Goal: Task Accomplishment & Management: Manage account settings

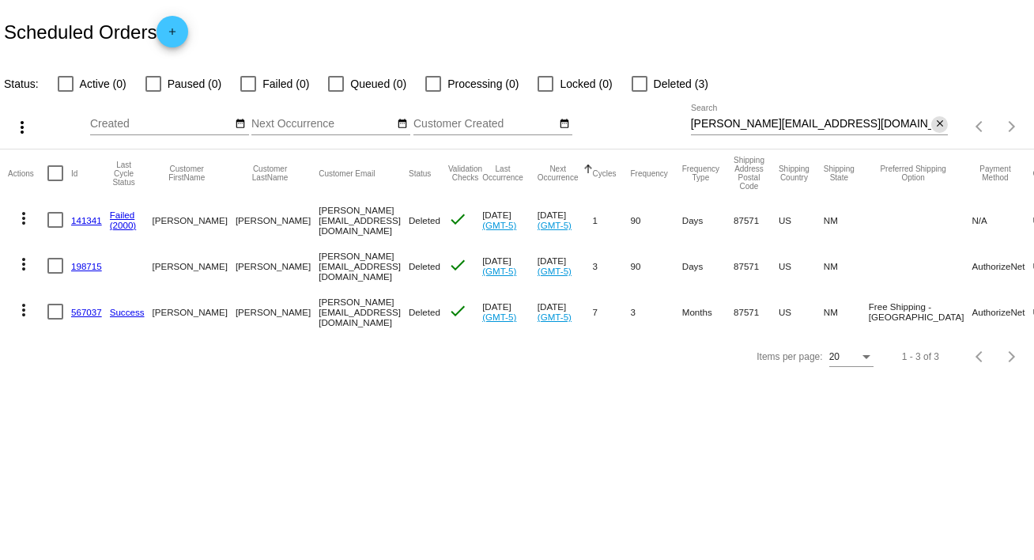
click at [934, 123] on mat-icon "close" at bounding box center [939, 124] width 11 height 13
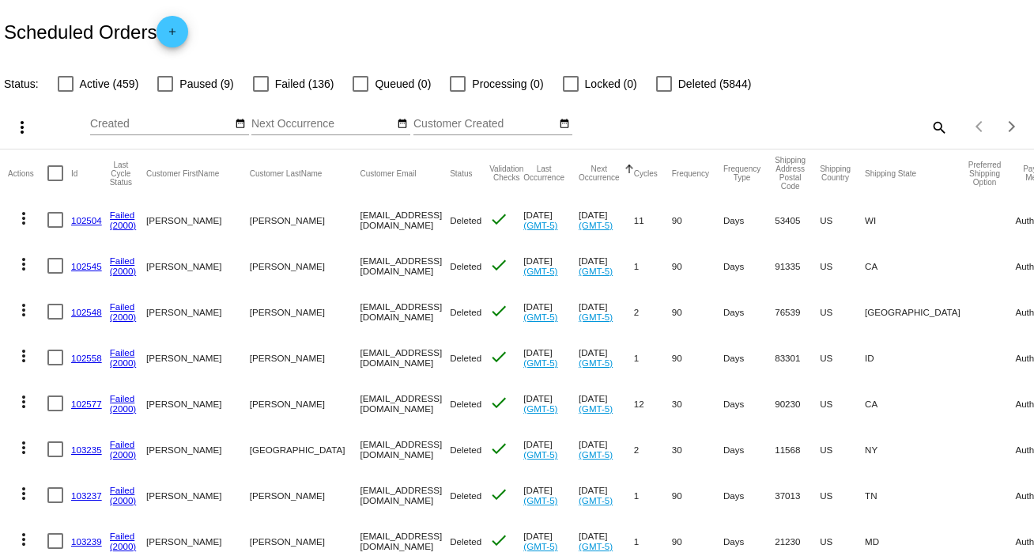
click at [929, 123] on mat-icon "search" at bounding box center [938, 127] width 19 height 25
click at [924, 123] on input "Search" at bounding box center [820, 124] width 258 height 13
paste input "[EMAIL_ADDRESS][DOMAIN_NAME]"
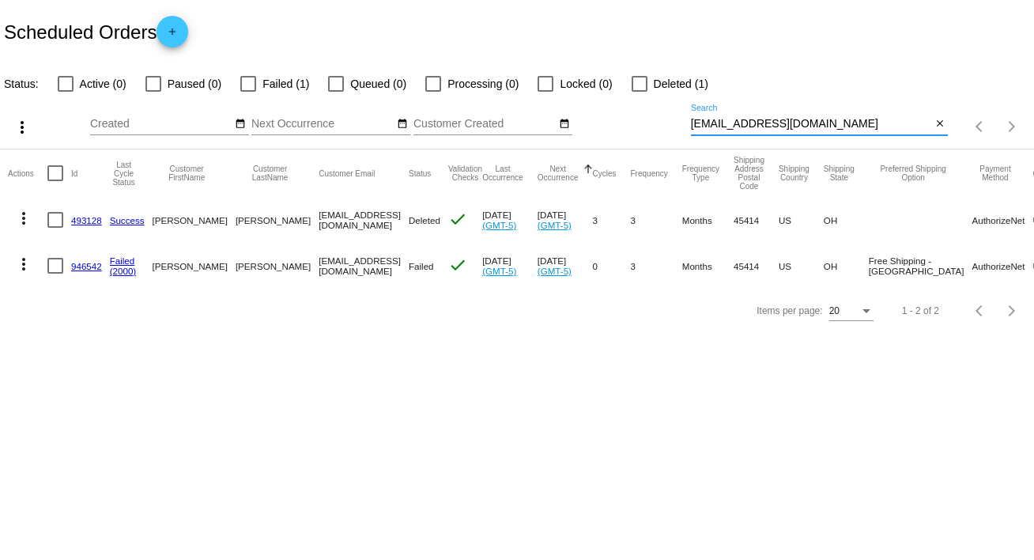
type input "[EMAIL_ADDRESS][DOMAIN_NAME]"
click at [18, 264] on mat-icon "more_vert" at bounding box center [23, 264] width 19 height 19
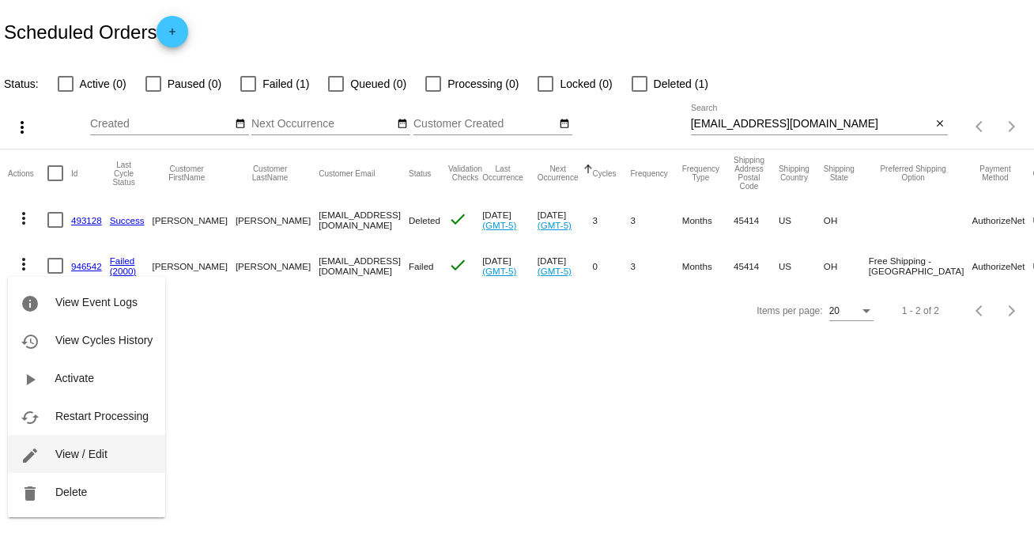
click at [97, 451] on span "View / Edit" at bounding box center [81, 453] width 52 height 13
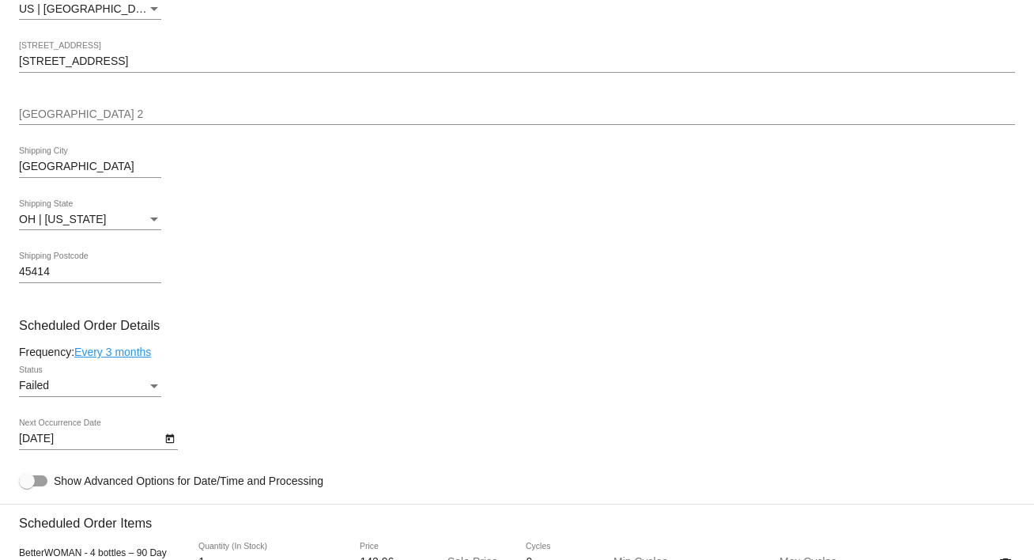
scroll to position [674, 0]
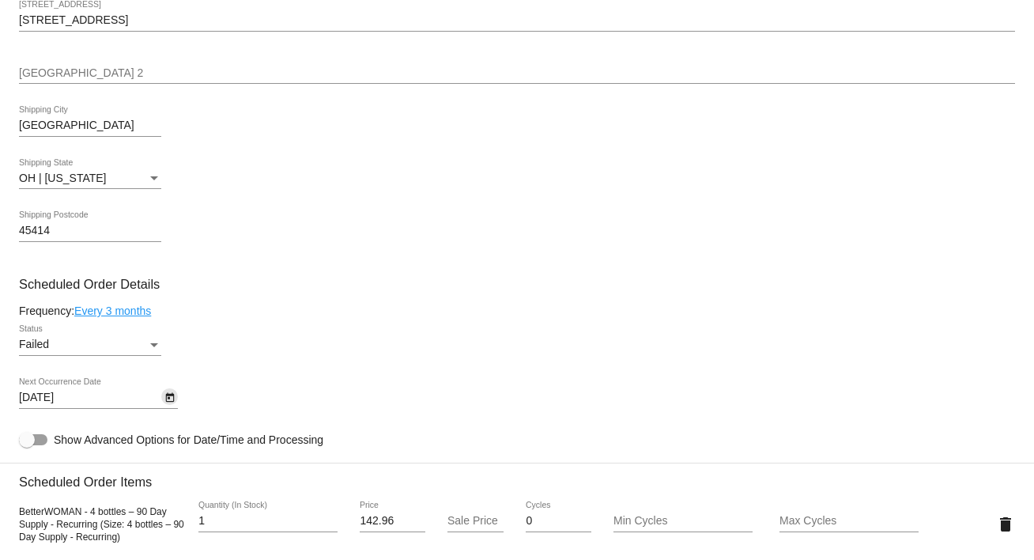
click at [171, 399] on icon "Open calendar" at bounding box center [169, 397] width 11 height 19
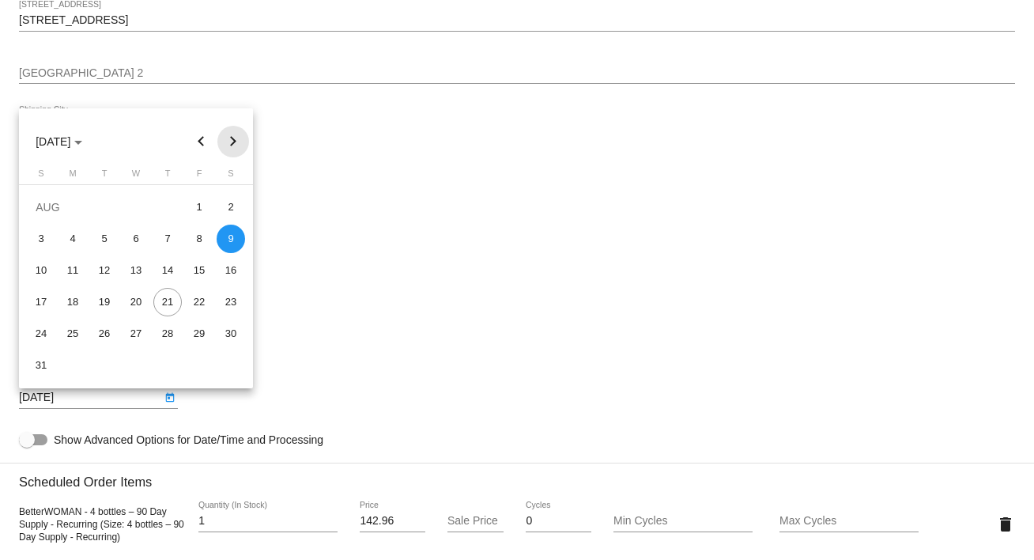
click at [228, 142] on button "Next month" at bounding box center [233, 142] width 32 height 32
click at [71, 328] on div "27" at bounding box center [72, 333] width 28 height 28
type input "[DATE]"
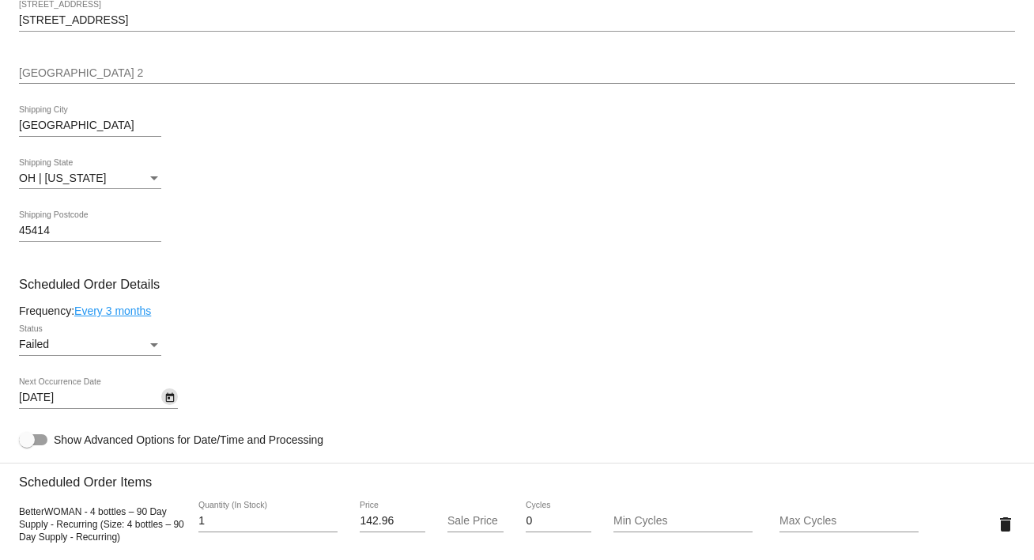
click at [159, 342] on div "Status" at bounding box center [154, 344] width 14 height 13
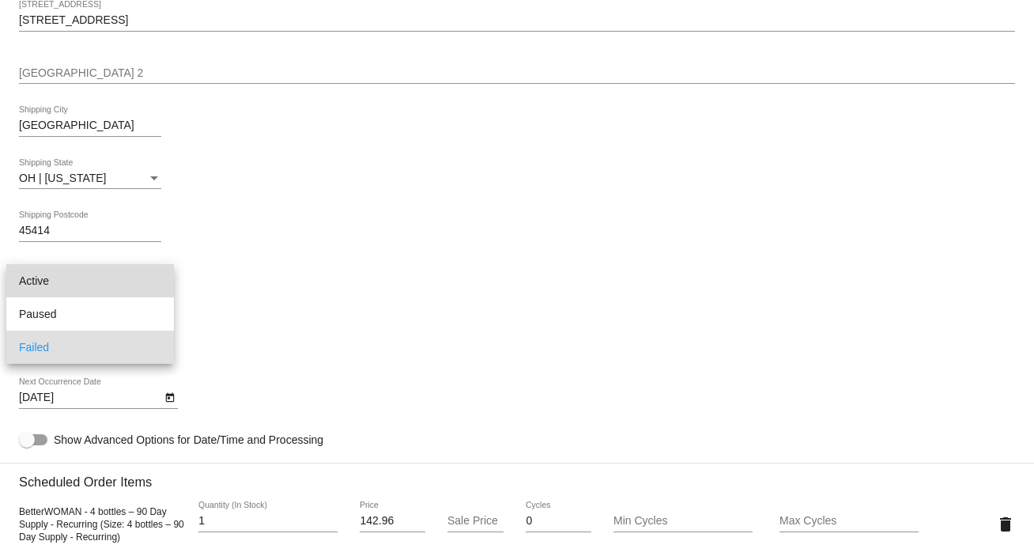
click at [153, 290] on span "Active" at bounding box center [90, 280] width 142 height 33
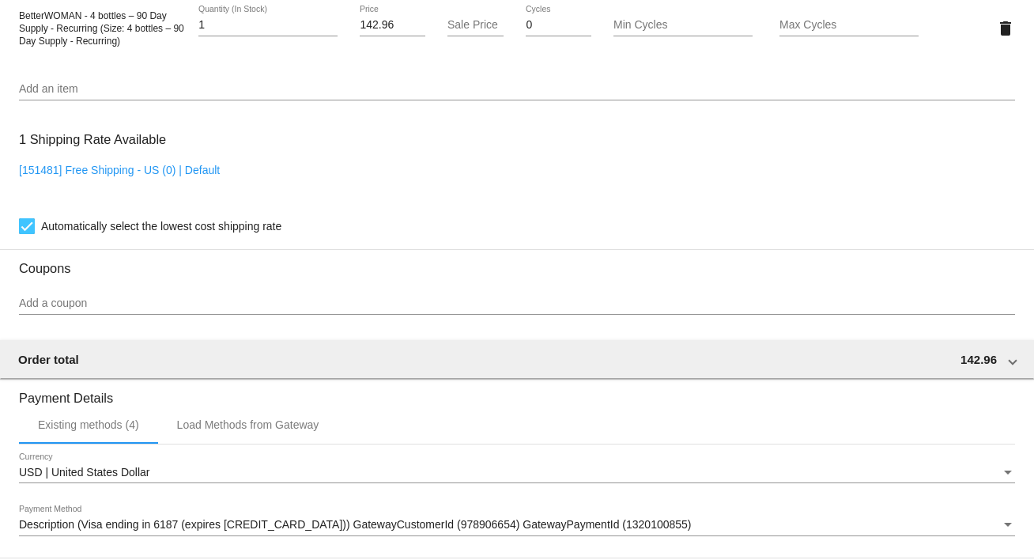
scroll to position [1394, 0]
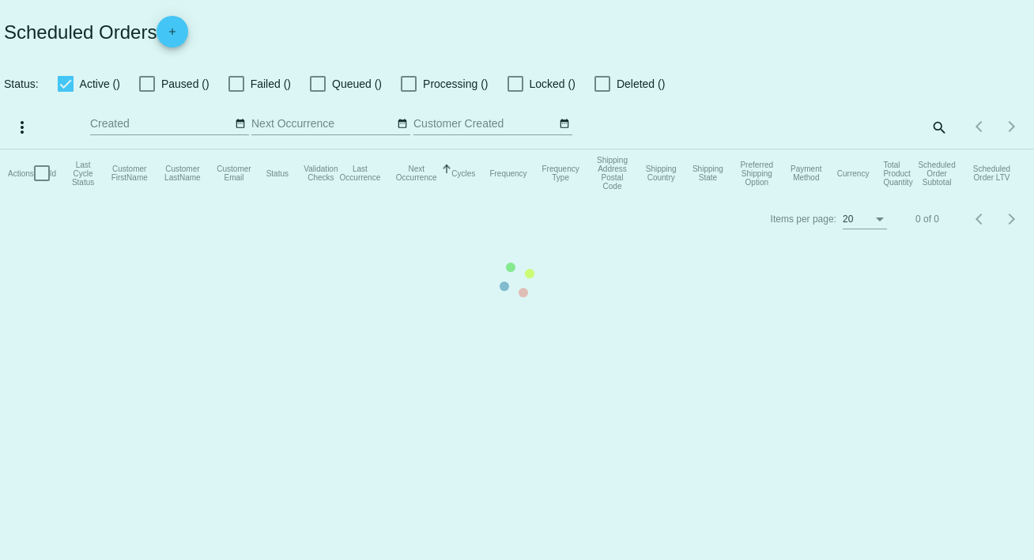
checkbox input "false"
